Goal: Information Seeking & Learning: Learn about a topic

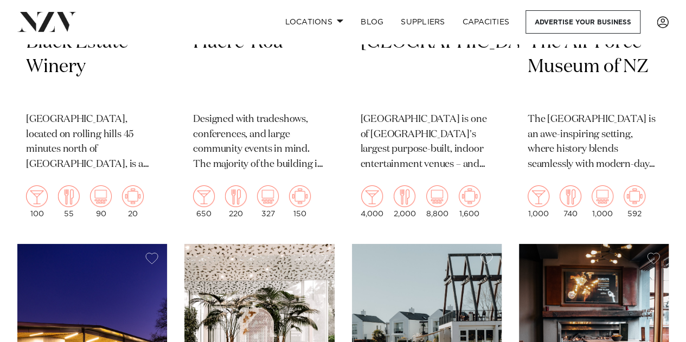
scroll to position [1953, 0]
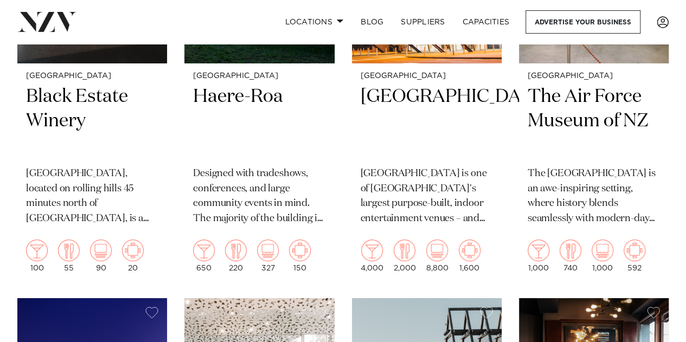
click at [609, 95] on h2 "The Air Force Museum of NZ" at bounding box center [594, 121] width 132 height 73
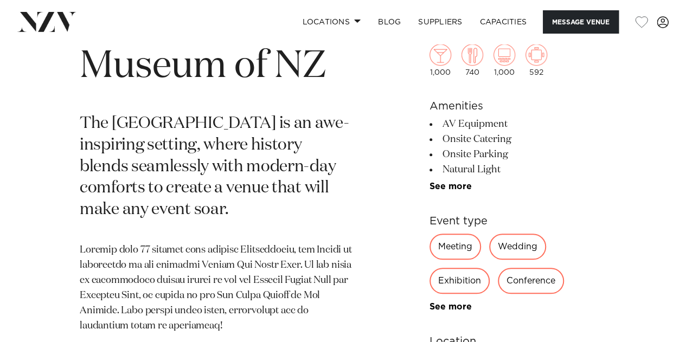
scroll to position [434, 0]
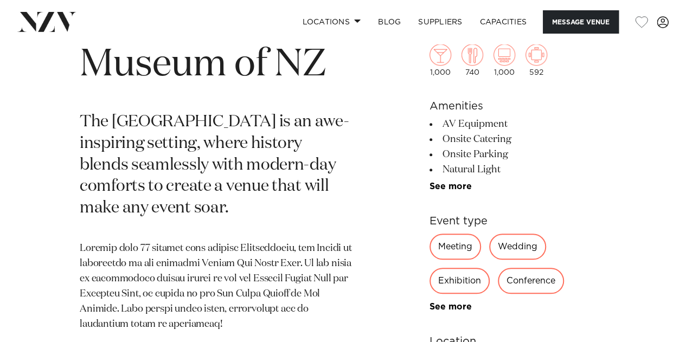
click at [466, 185] on link "See more" at bounding box center [472, 186] width 85 height 9
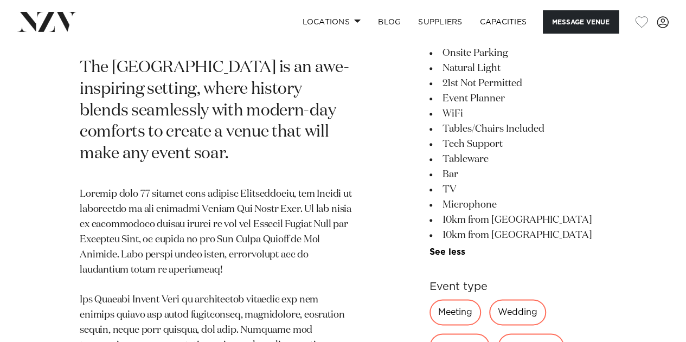
scroll to position [651, 0]
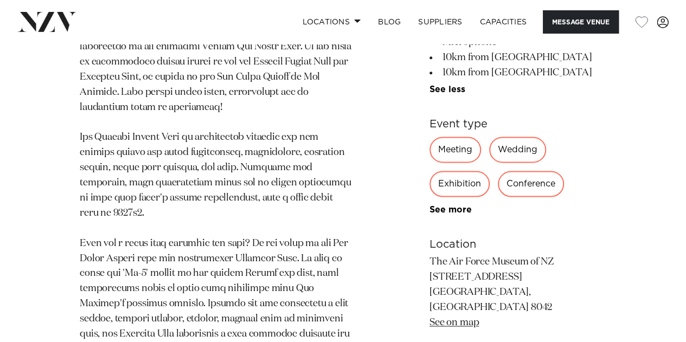
click at [464, 209] on link "See more" at bounding box center [472, 210] width 85 height 9
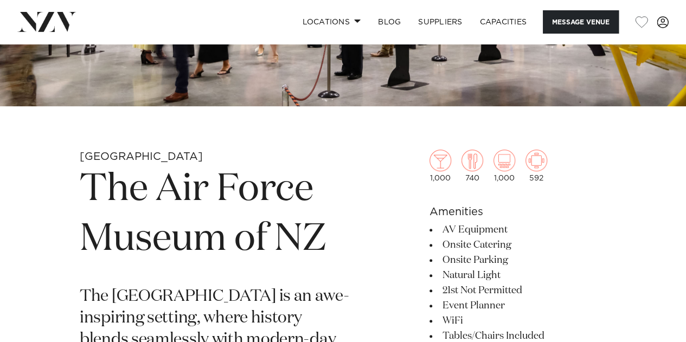
scroll to position [163, 0]
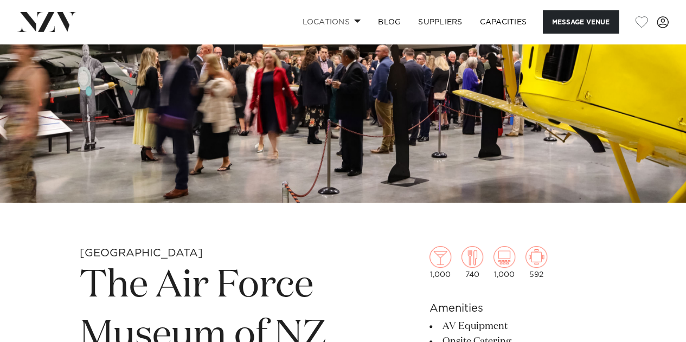
click at [354, 21] on span at bounding box center [357, 21] width 7 height 4
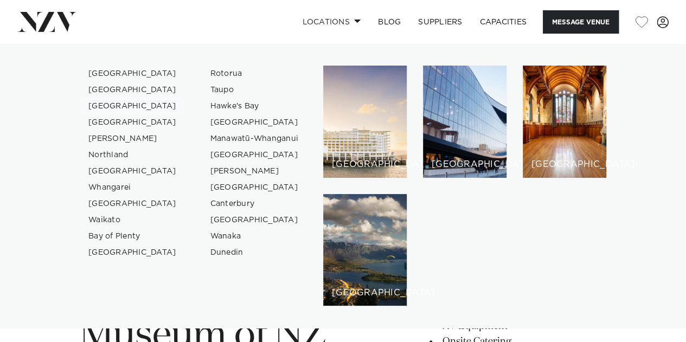
click at [118, 105] on link "[GEOGRAPHIC_DATA]" at bounding box center [133, 106] width 106 height 16
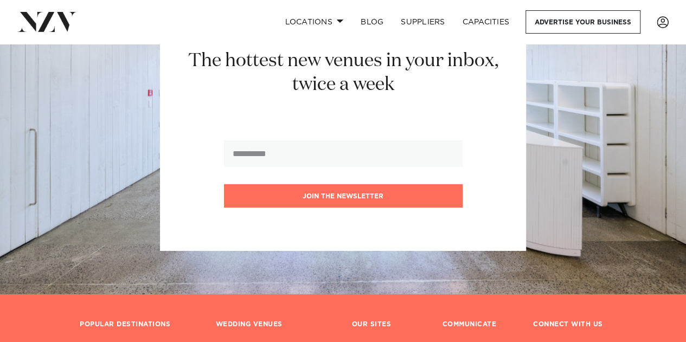
scroll to position [3690, 0]
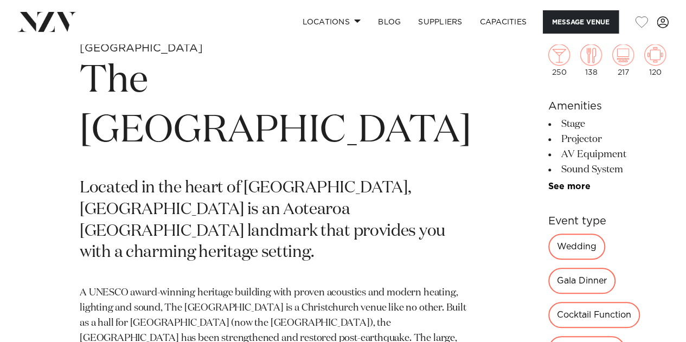
scroll to position [434, 0]
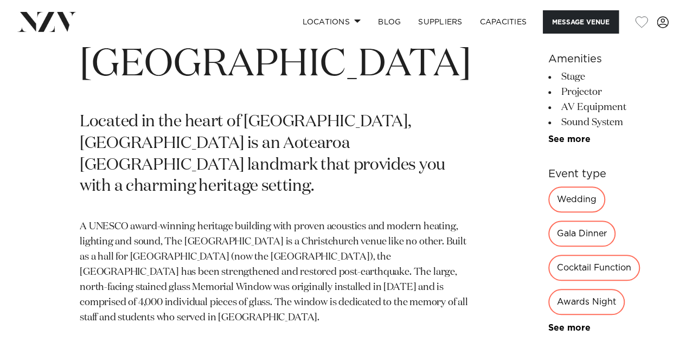
click at [549, 138] on link "See more" at bounding box center [591, 139] width 85 height 9
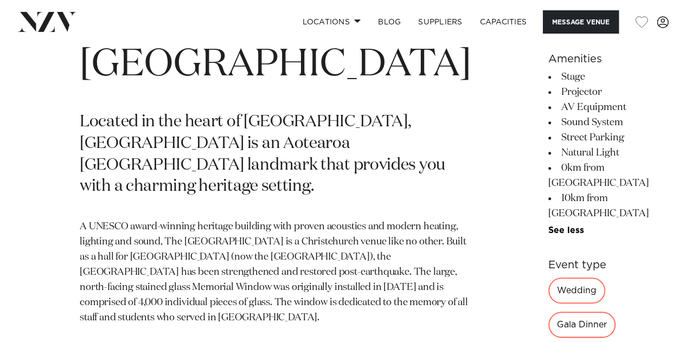
scroll to position [543, 0]
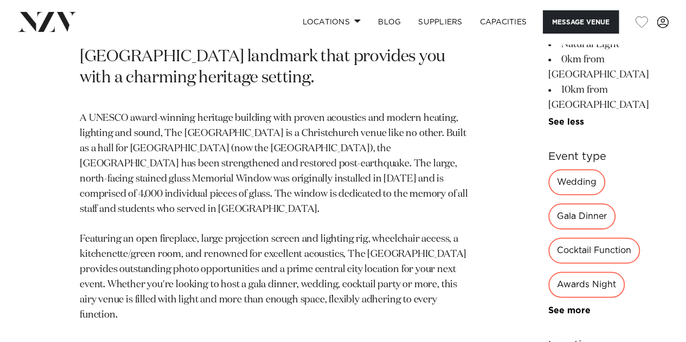
click at [549, 307] on link "See more" at bounding box center [591, 311] width 85 height 9
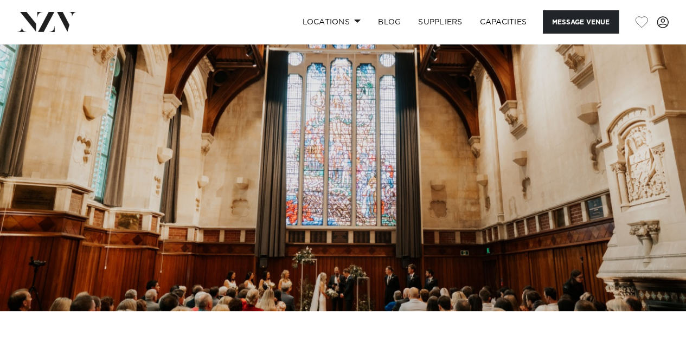
scroll to position [0, 0]
